Goal: Task Accomplishment & Management: Manage account settings

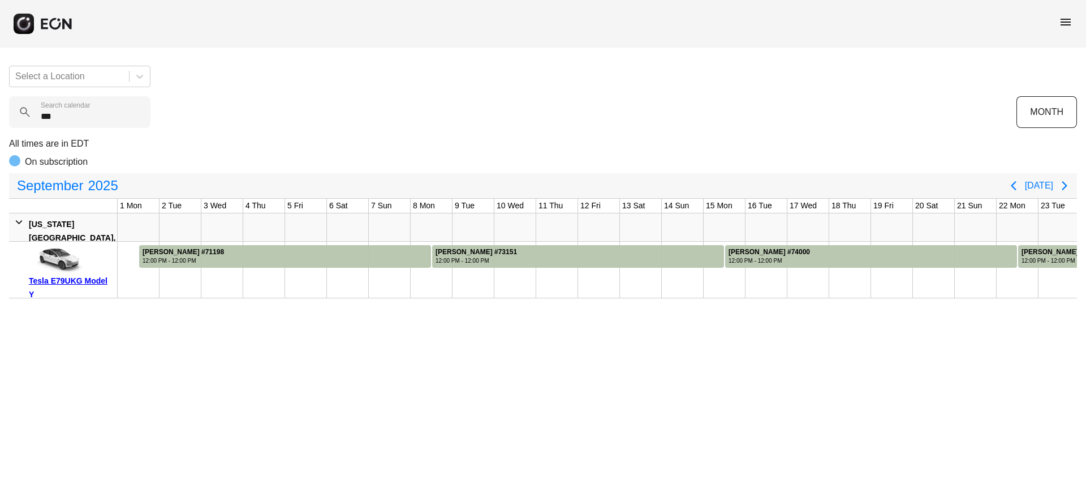
scroll to position [0, 296]
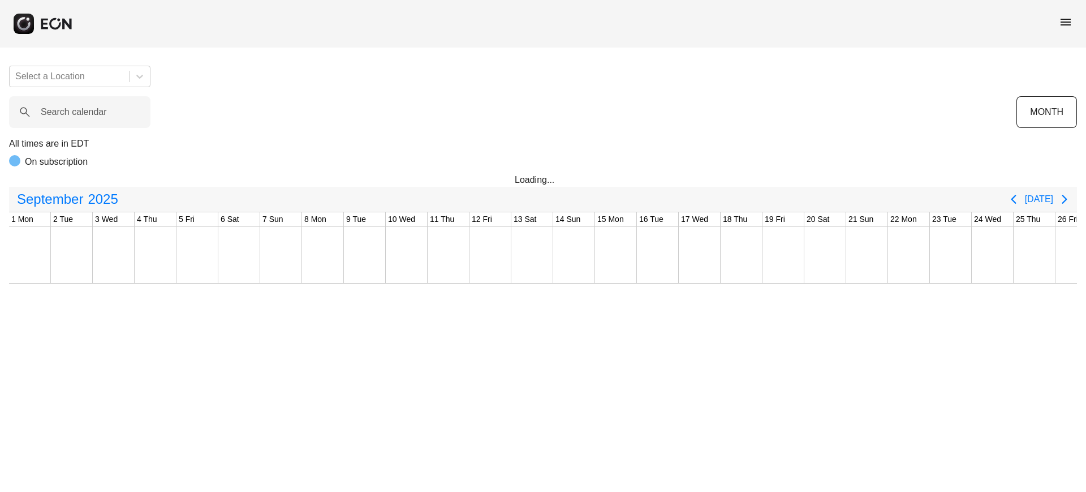
scroll to position [0, 187]
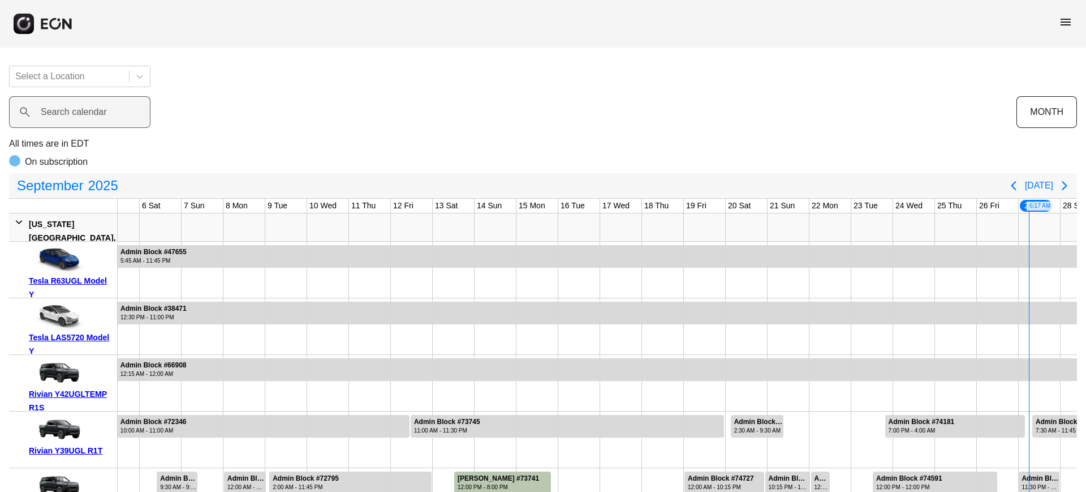
click at [54, 117] on label "Search calendar" at bounding box center [74, 112] width 66 height 14
click at [54, 117] on calendar "Search calendar" at bounding box center [79, 112] width 141 height 32
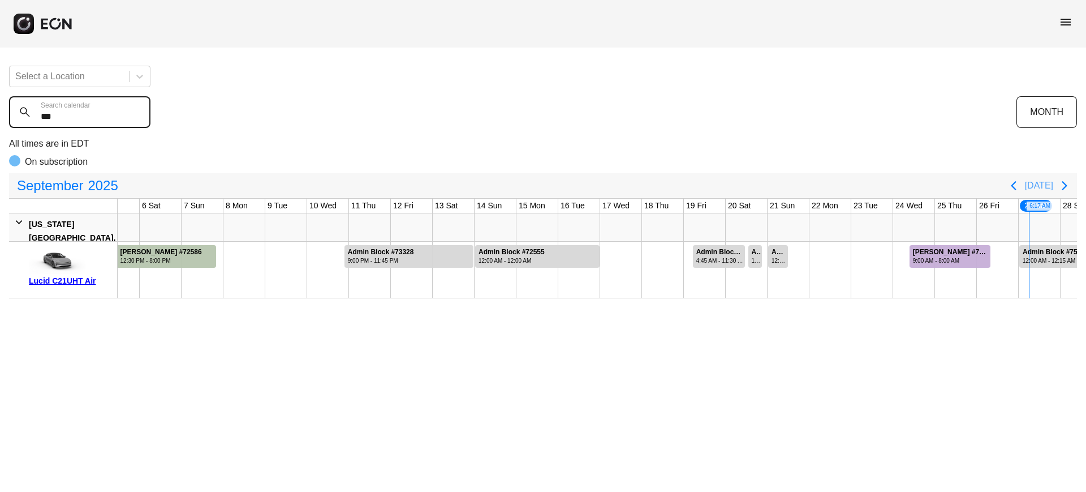
type calendar "***"
click at [1033, 182] on button "[DATE]" at bounding box center [1039, 185] width 28 height 20
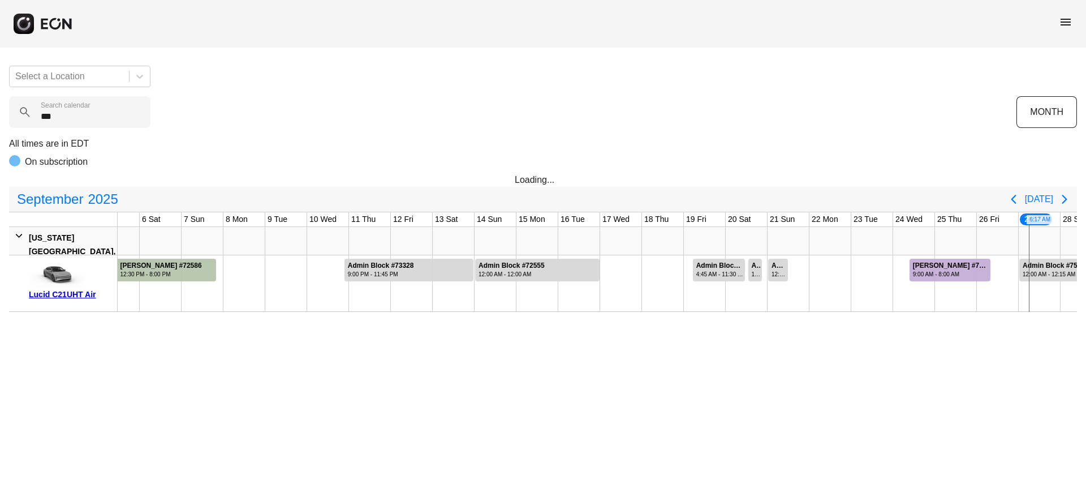
scroll to position [0, 296]
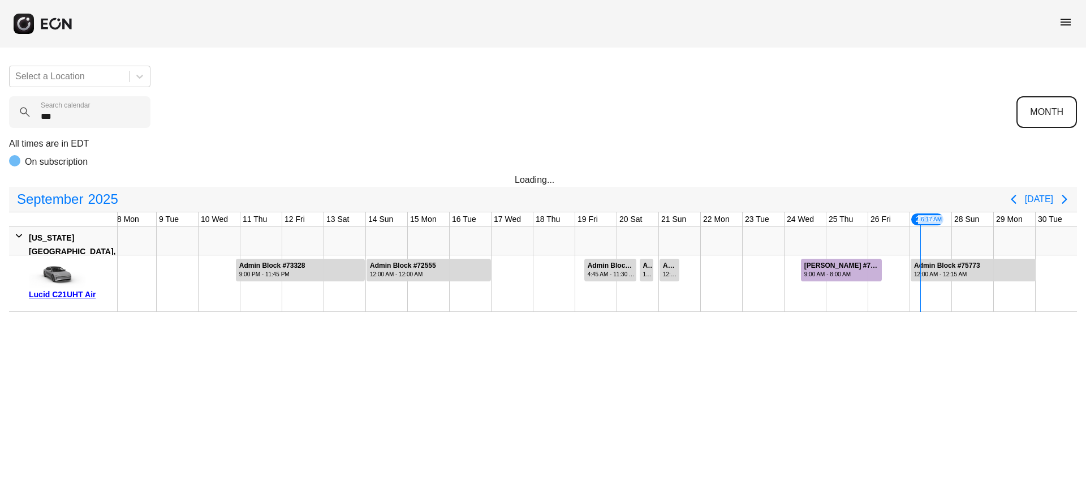
click at [1044, 117] on button "MONTH" at bounding box center [1046, 112] width 61 height 32
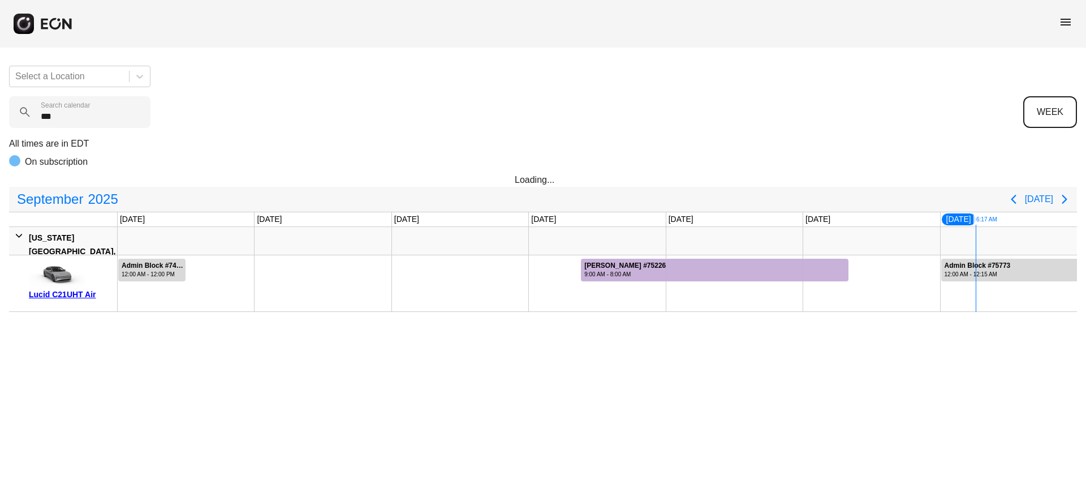
scroll to position [0, 0]
click at [1067, 196] on icon "Next page" at bounding box center [1065, 199] width 14 height 14
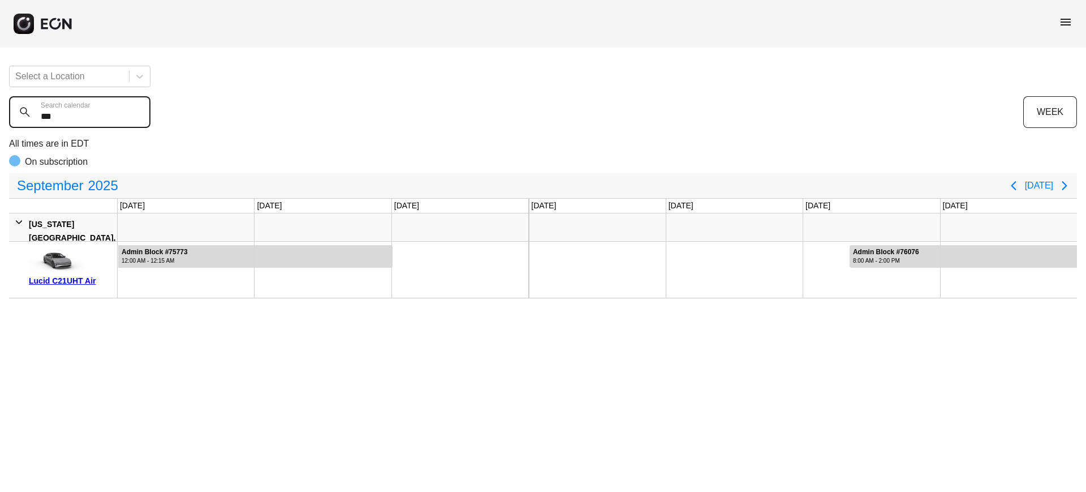
click at [62, 124] on calendar "***" at bounding box center [79, 112] width 141 height 32
